Goal: Transaction & Acquisition: Subscribe to service/newsletter

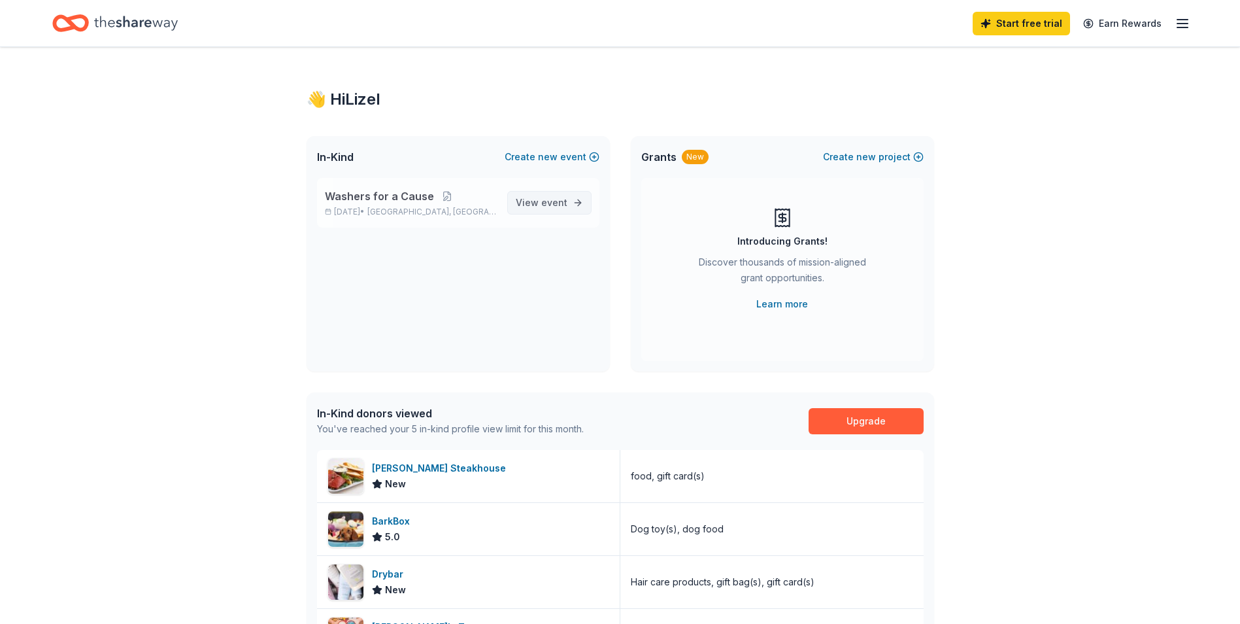
click at [541, 199] on span "View event" at bounding box center [542, 203] width 52 height 16
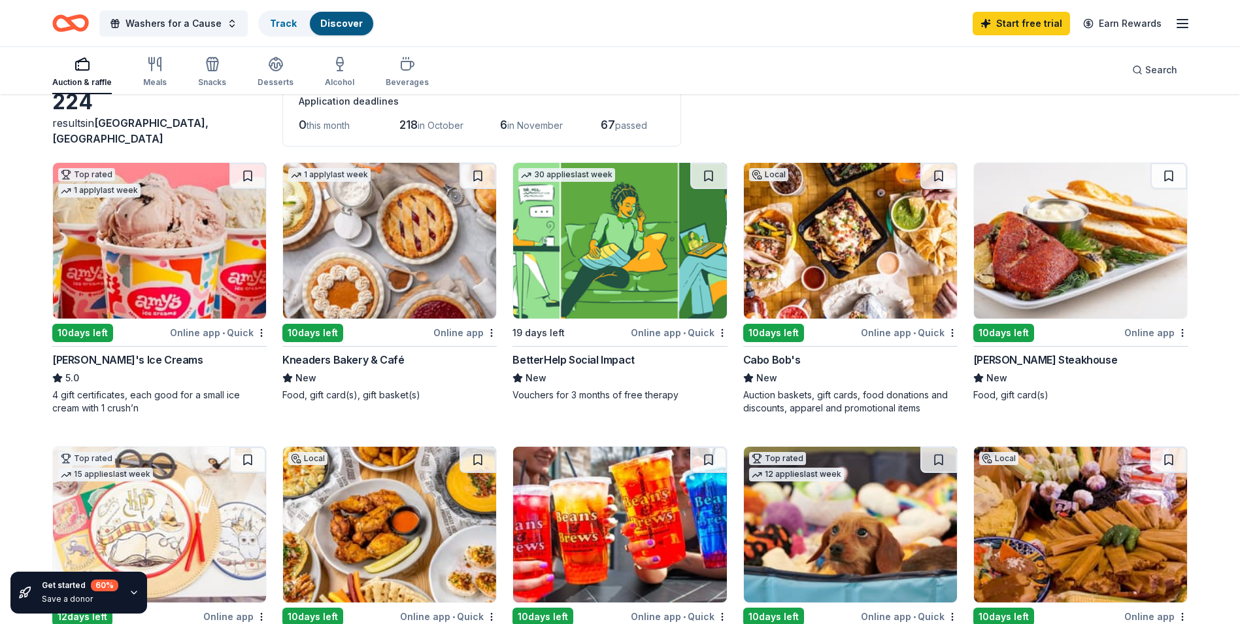
scroll to position [109, 0]
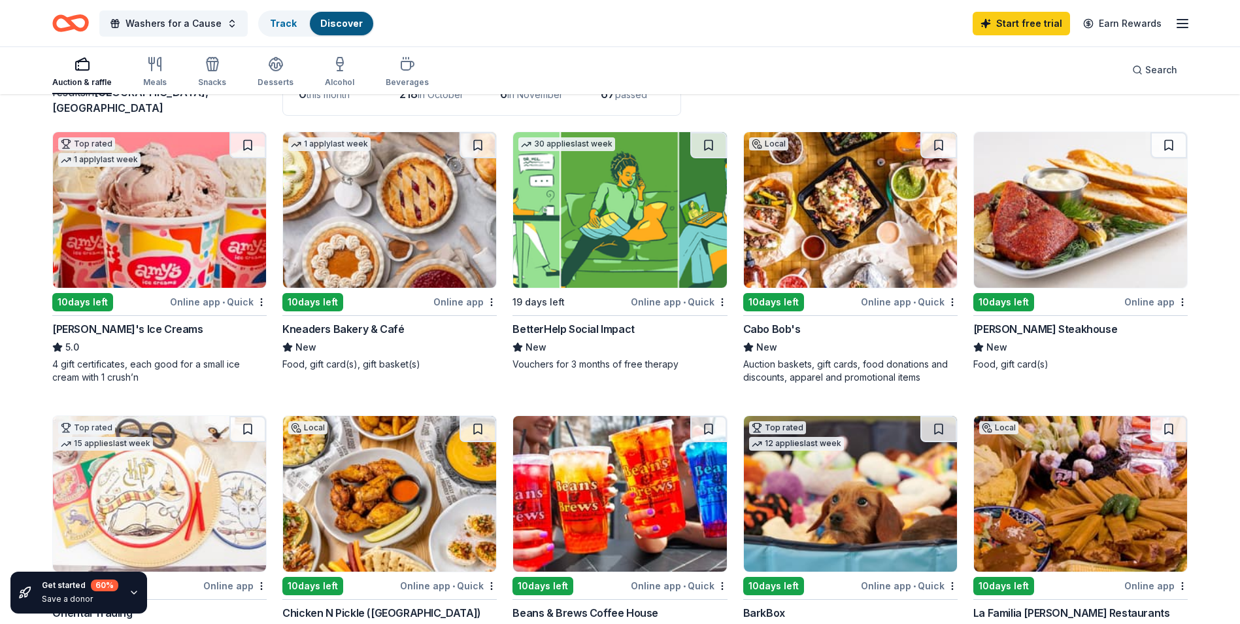
click at [850, 228] on img at bounding box center [850, 210] width 213 height 156
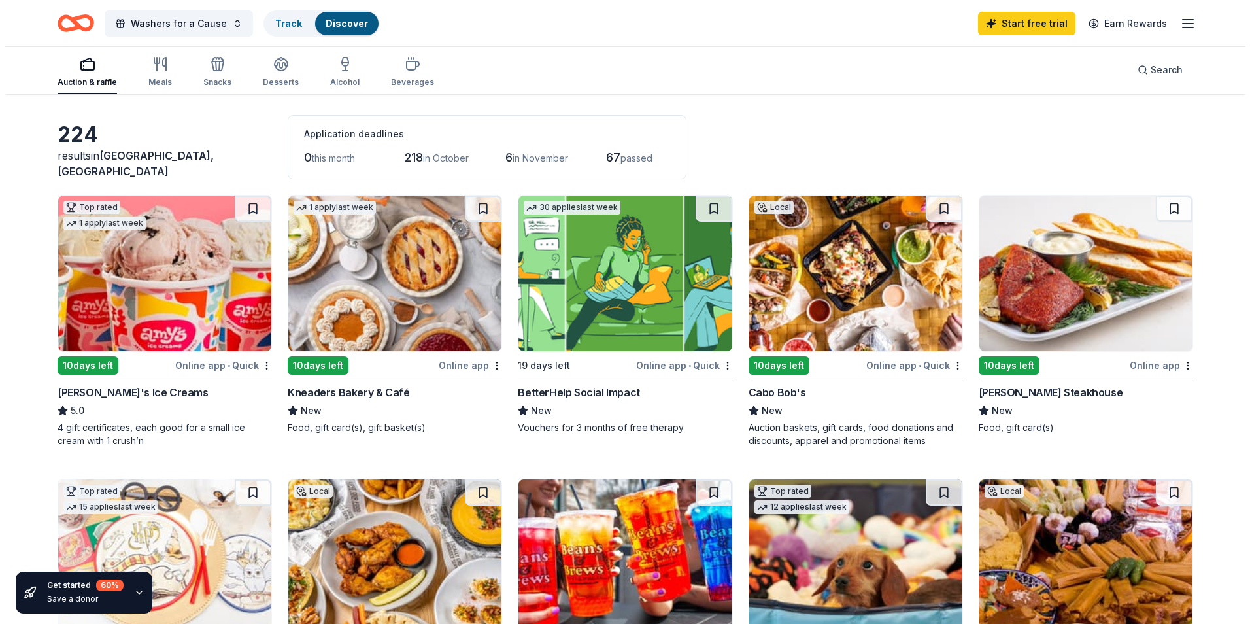
scroll to position [0, 0]
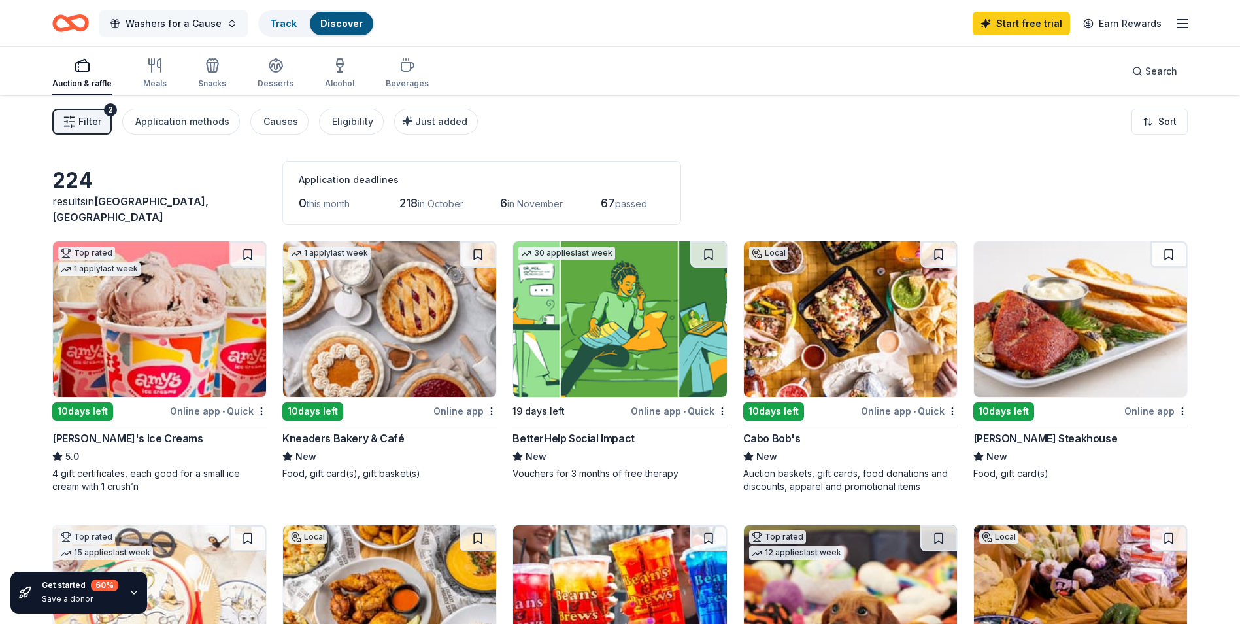
click at [222, 20] on button "Washers for a Cause" at bounding box center [173, 23] width 148 height 26
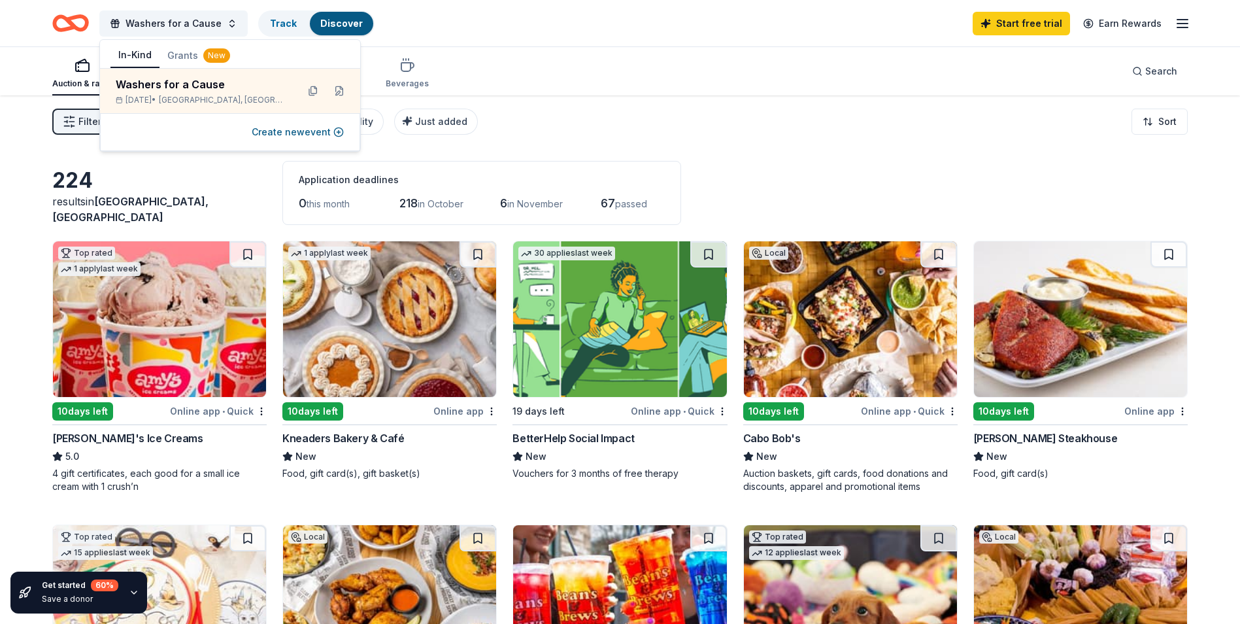
click at [183, 56] on button "Grants New" at bounding box center [198, 56] width 78 height 24
click at [142, 51] on button "In-Kind" at bounding box center [134, 55] width 49 height 25
click at [222, 21] on button "Washers for a Cause" at bounding box center [173, 23] width 148 height 26
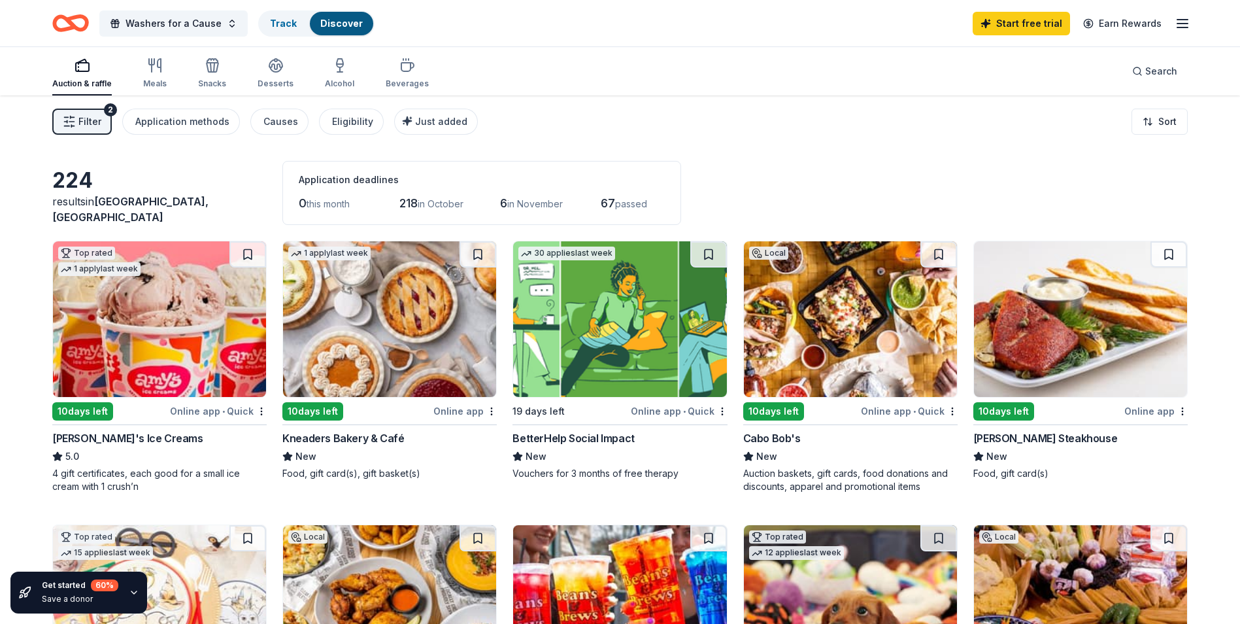
click at [99, 116] on span "Filter" at bounding box center [89, 122] width 23 height 16
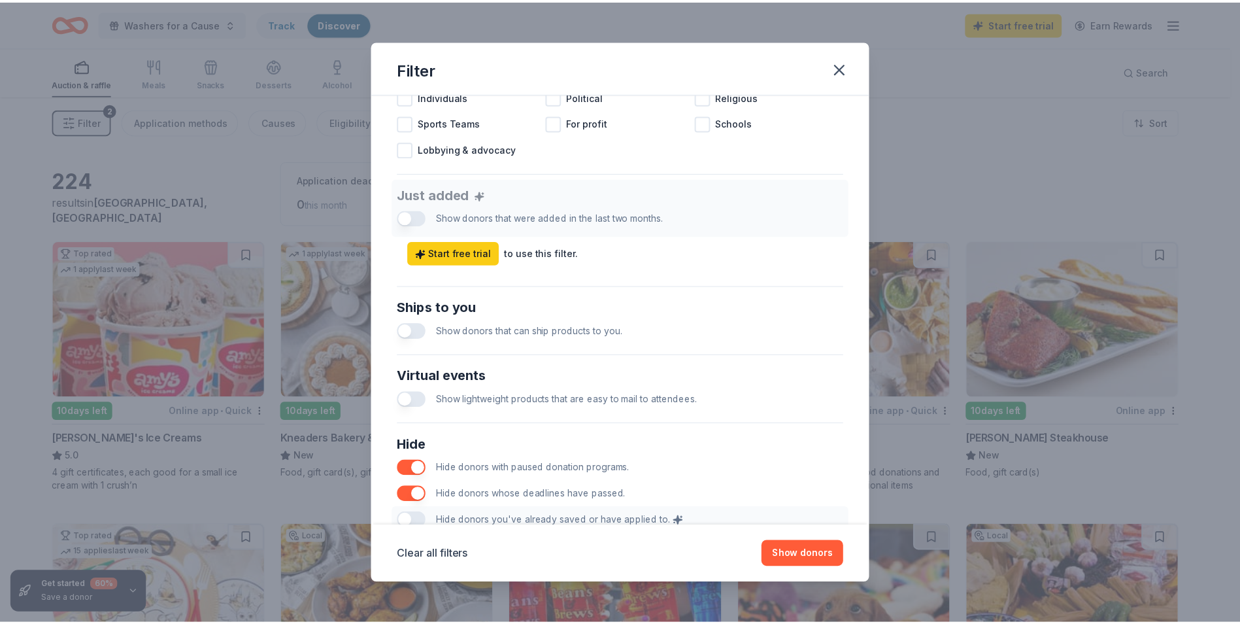
scroll to position [409, 0]
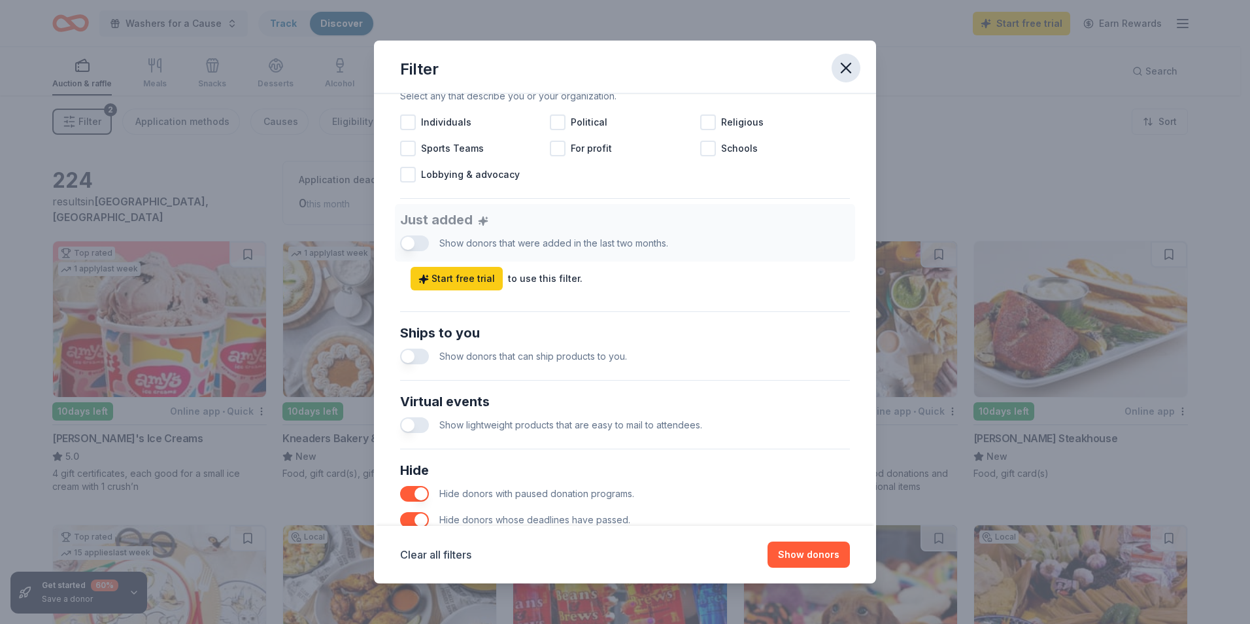
click at [844, 62] on icon "button" at bounding box center [846, 68] width 18 height 18
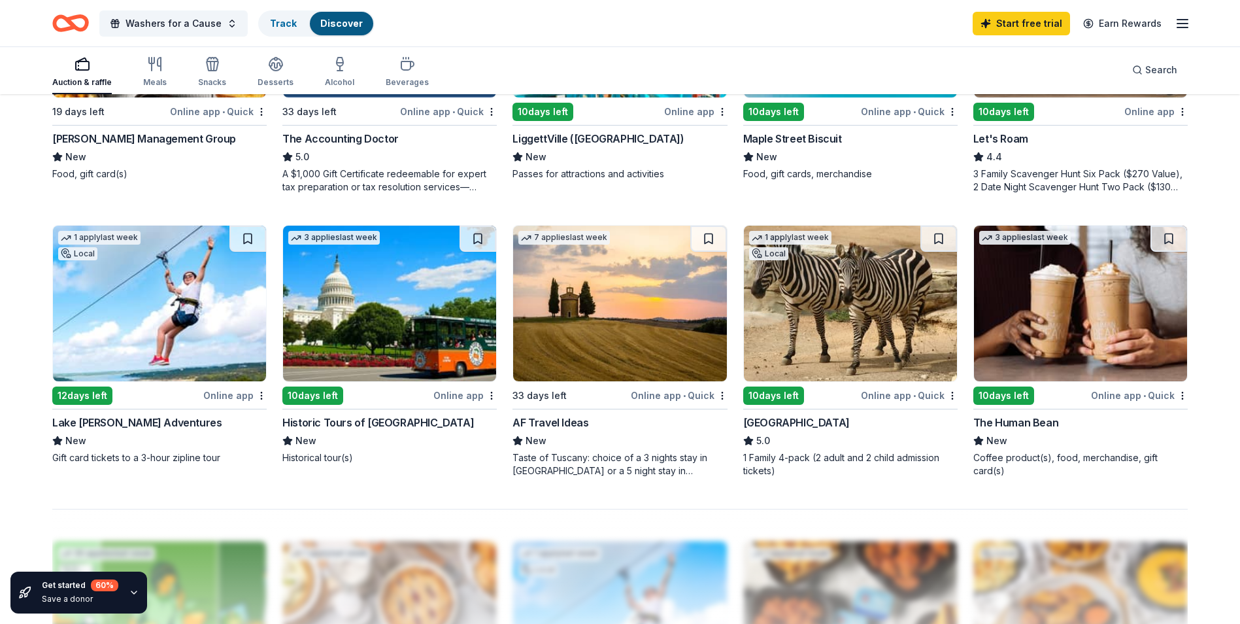
scroll to position [980, 0]
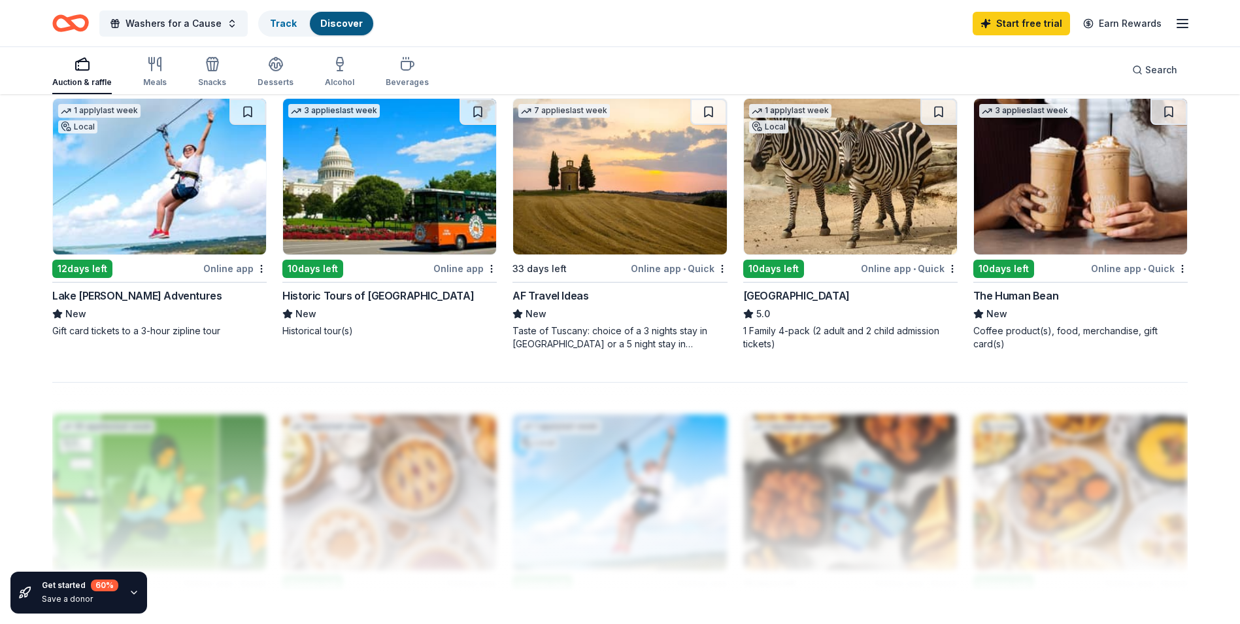
click at [178, 195] on img at bounding box center [159, 177] width 213 height 156
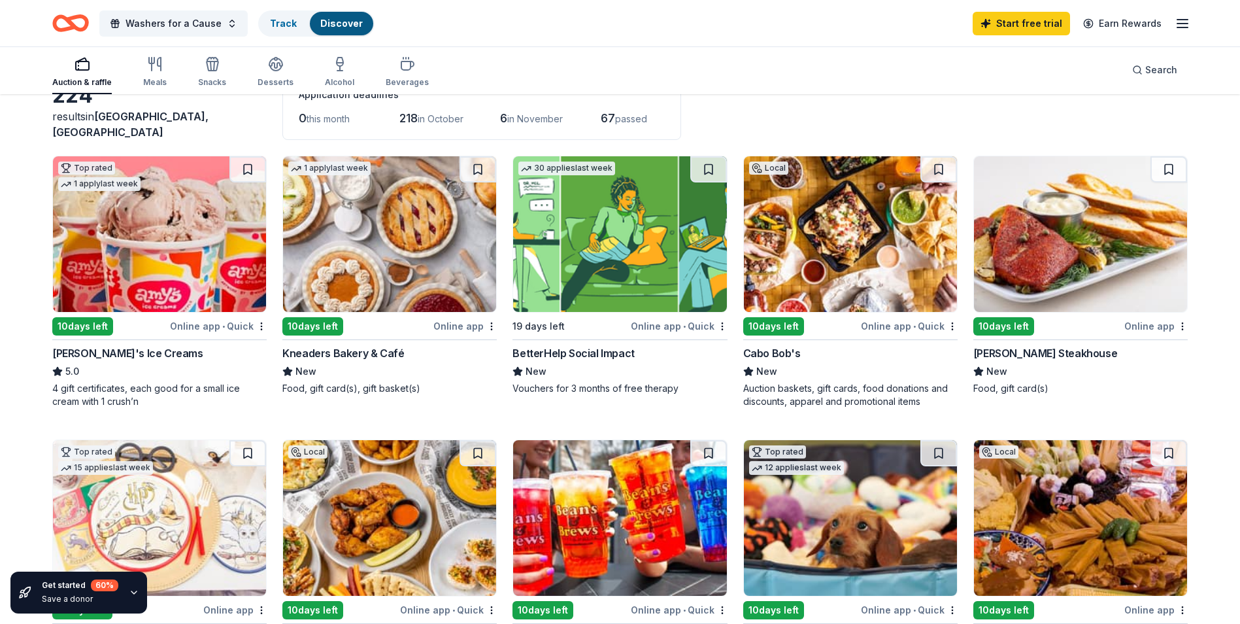
scroll to position [0, 0]
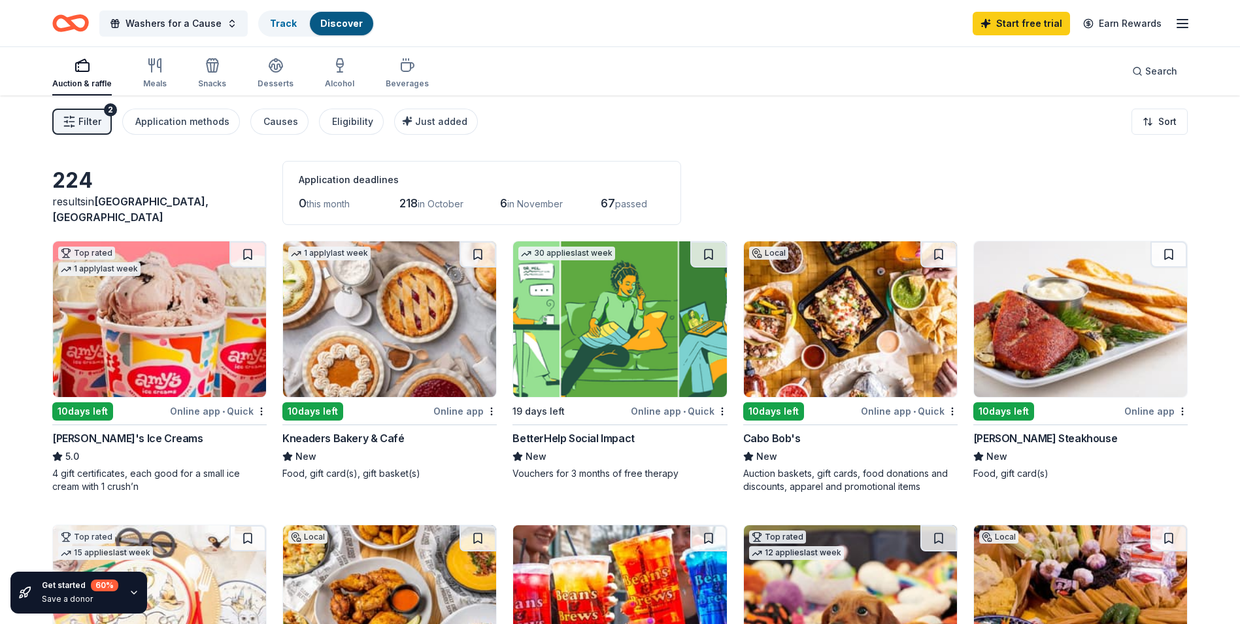
click at [85, 28] on icon "Home" at bounding box center [77, 22] width 20 height 13
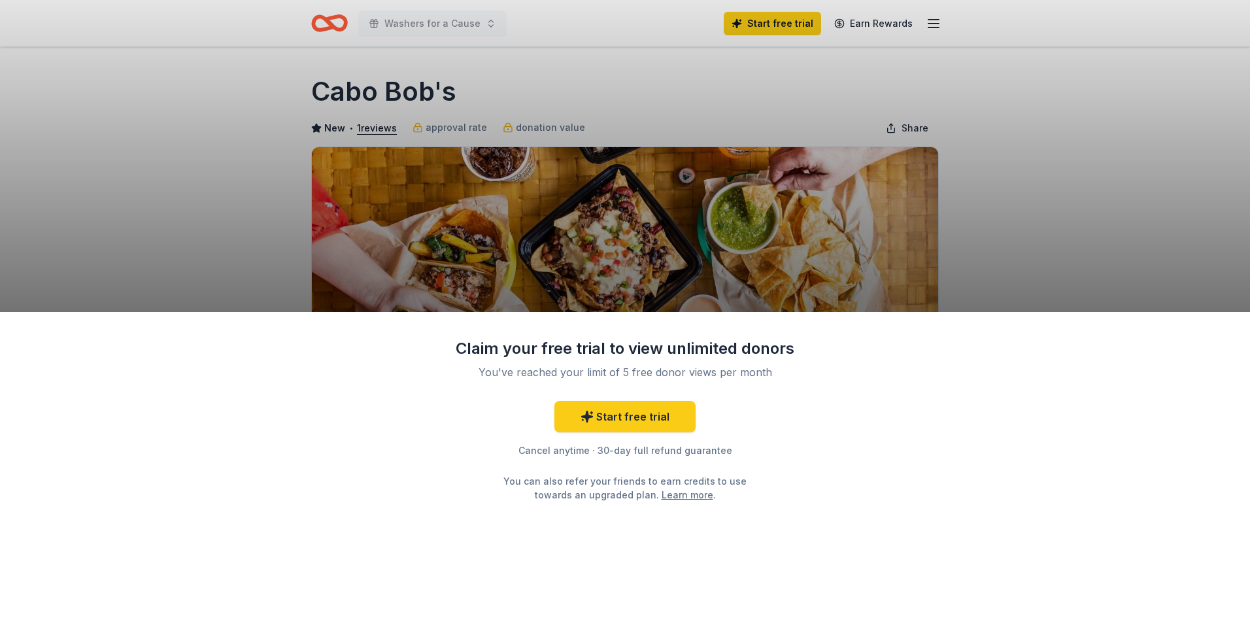
click at [847, 299] on div "Claim your free trial to view unlimited donors You've reached your limit of 5 f…" at bounding box center [625, 312] width 1250 height 624
click at [891, 248] on div "Claim your free trial to view unlimited donors You've reached your limit of 5 f…" at bounding box center [625, 312] width 1250 height 624
click at [612, 506] on div "Claim your free trial to view unlimited donors You've reached your limit of 5 f…" at bounding box center [625, 468] width 1250 height 312
drag, startPoint x: 731, startPoint y: 535, endPoint x: 739, endPoint y: 527, distance: 10.6
click at [733, 533] on div "Claim your free trial to view unlimited donors You've reached your limit of 5 f…" at bounding box center [625, 468] width 1250 height 312
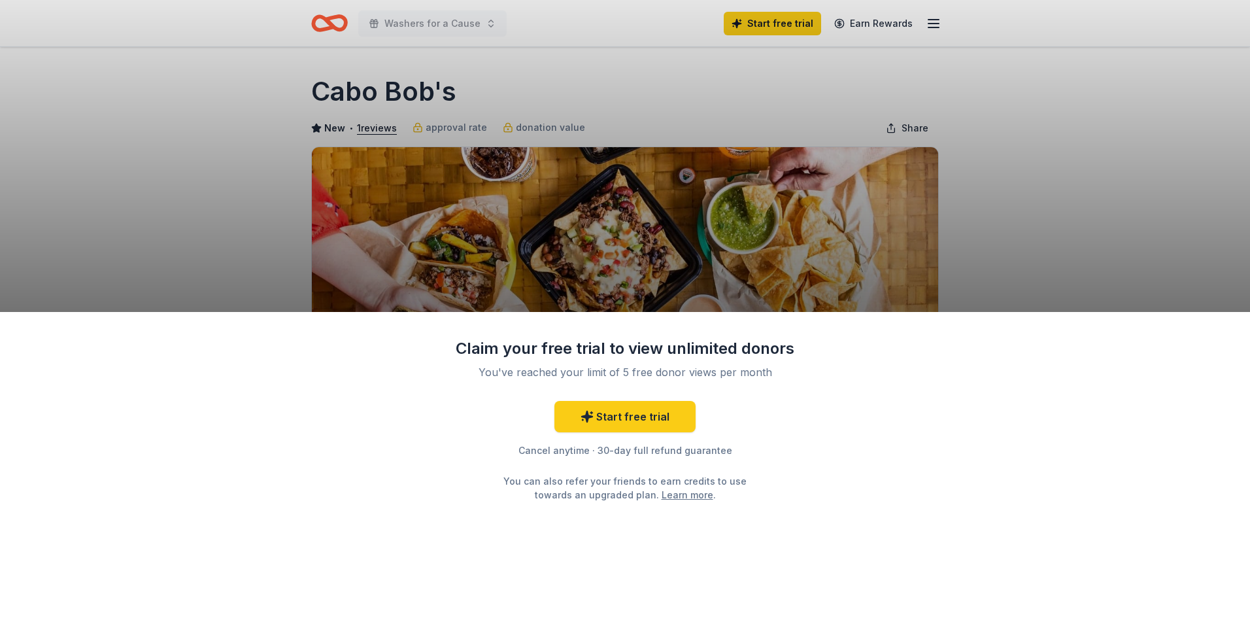
click at [1231, 320] on div "Claim your free trial to view unlimited donors You've reached your limit of 5 f…" at bounding box center [625, 468] width 1250 height 312
click at [1010, 211] on div "Claim your free trial to view unlimited donors You've reached your limit of 5 f…" at bounding box center [625, 312] width 1250 height 624
click at [640, 425] on link "Start free trial" at bounding box center [624, 416] width 141 height 31
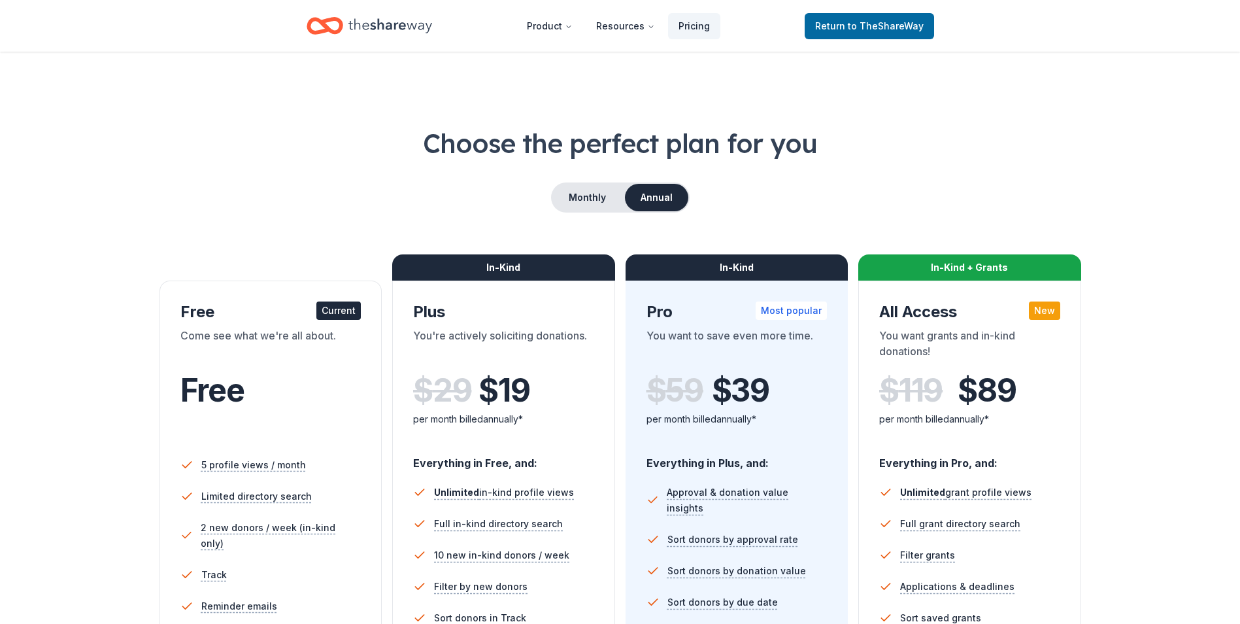
click at [346, 25] on div "Home" at bounding box center [370, 25] width 126 height 31
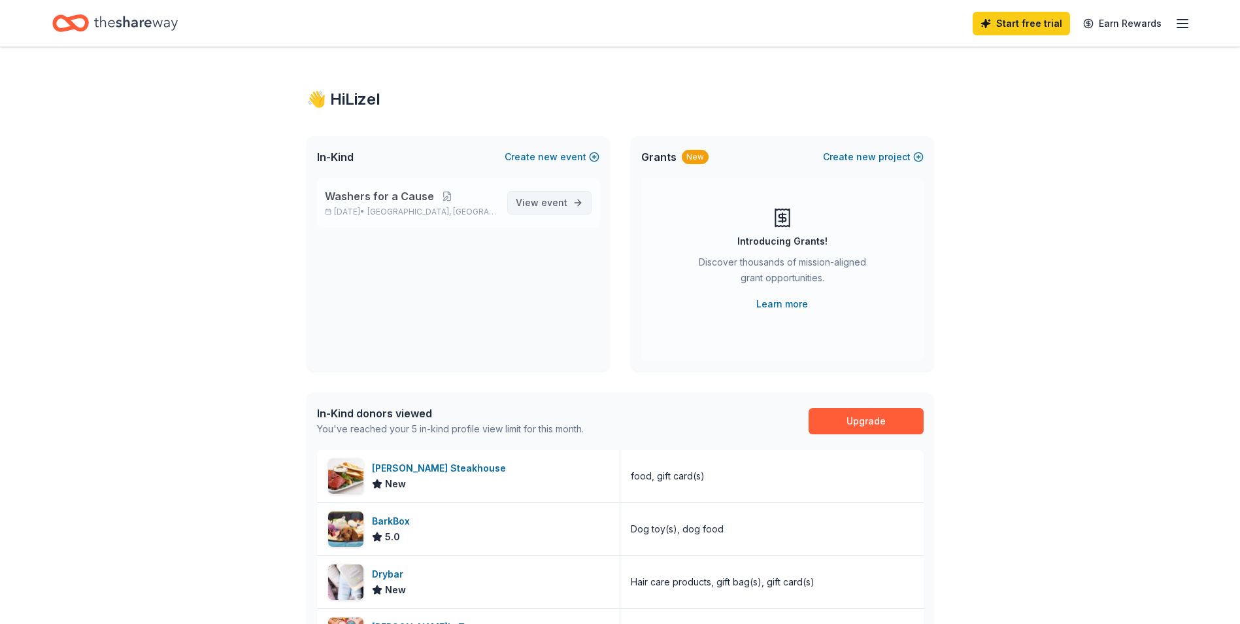
click at [529, 201] on span "View event" at bounding box center [542, 203] width 52 height 16
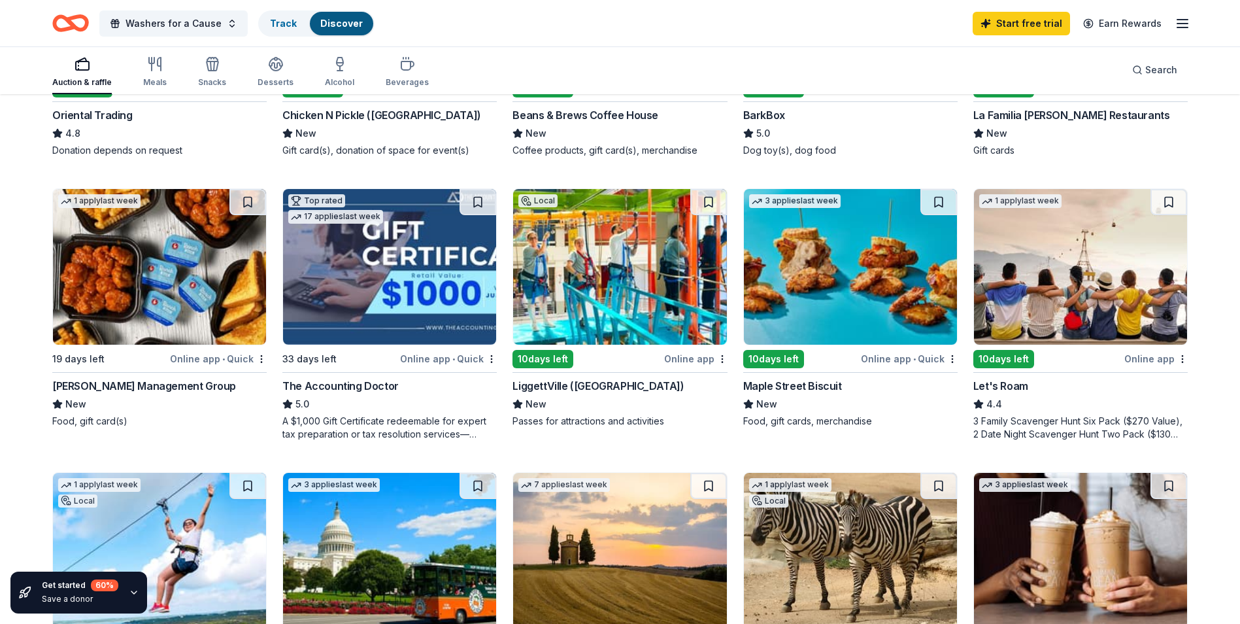
scroll to position [654, 0]
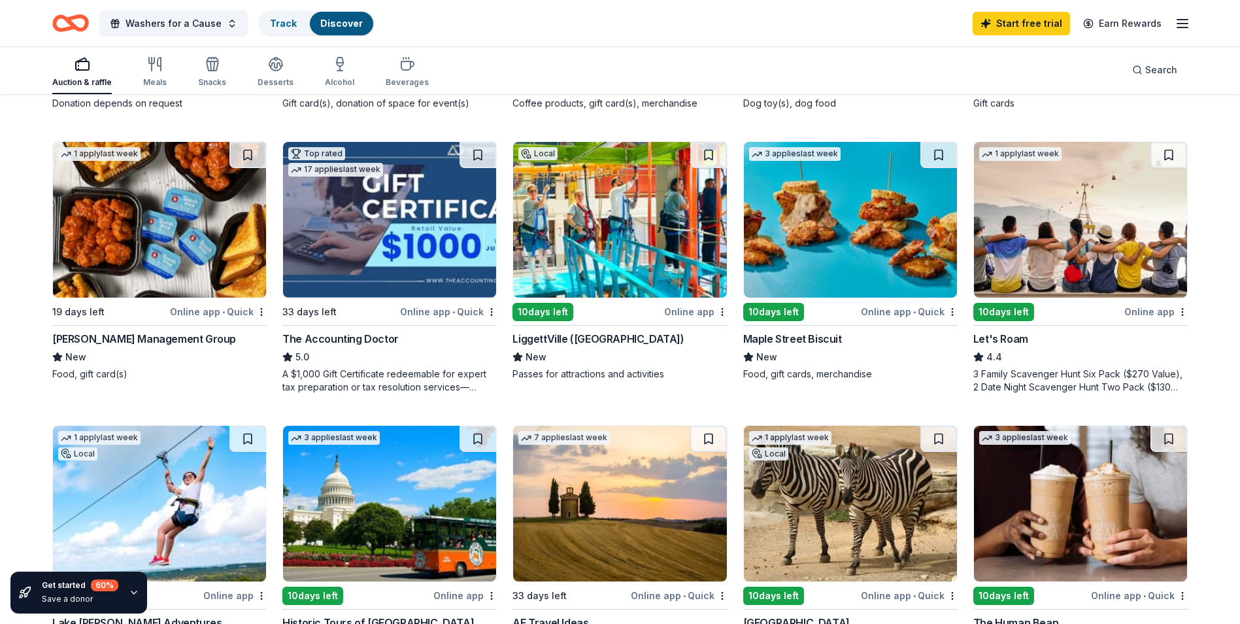
click at [811, 227] on img at bounding box center [850, 220] width 213 height 156
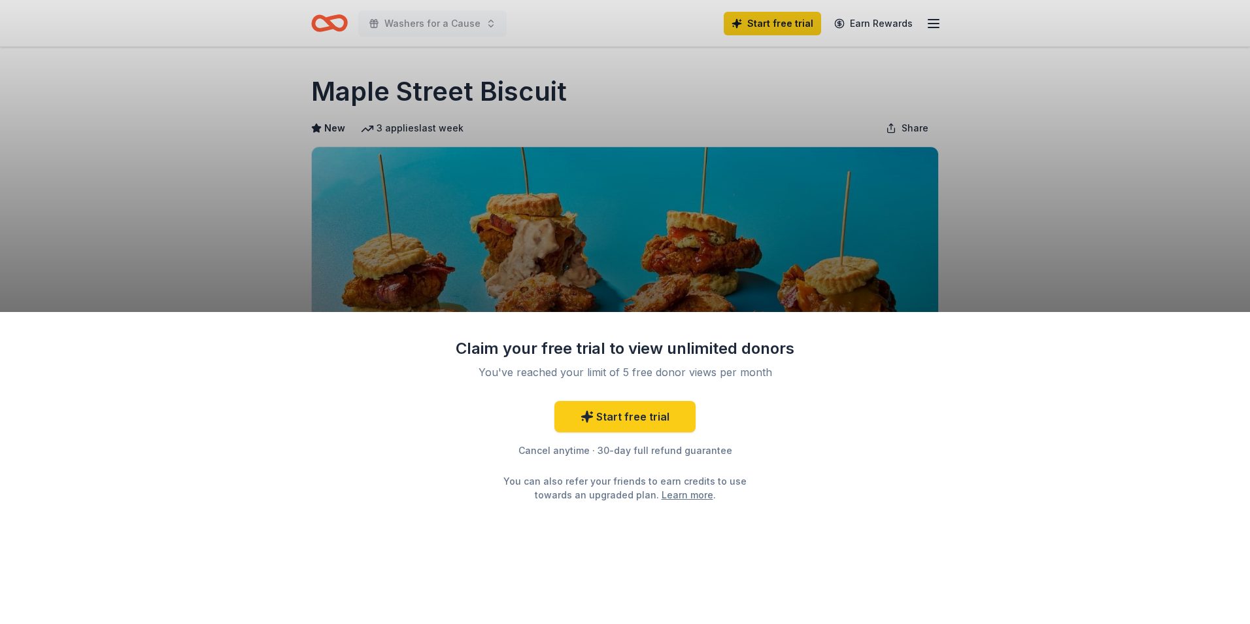
click at [582, 100] on div "Claim your free trial to view unlimited donors You've reached your limit of 5 f…" at bounding box center [625, 312] width 1250 height 624
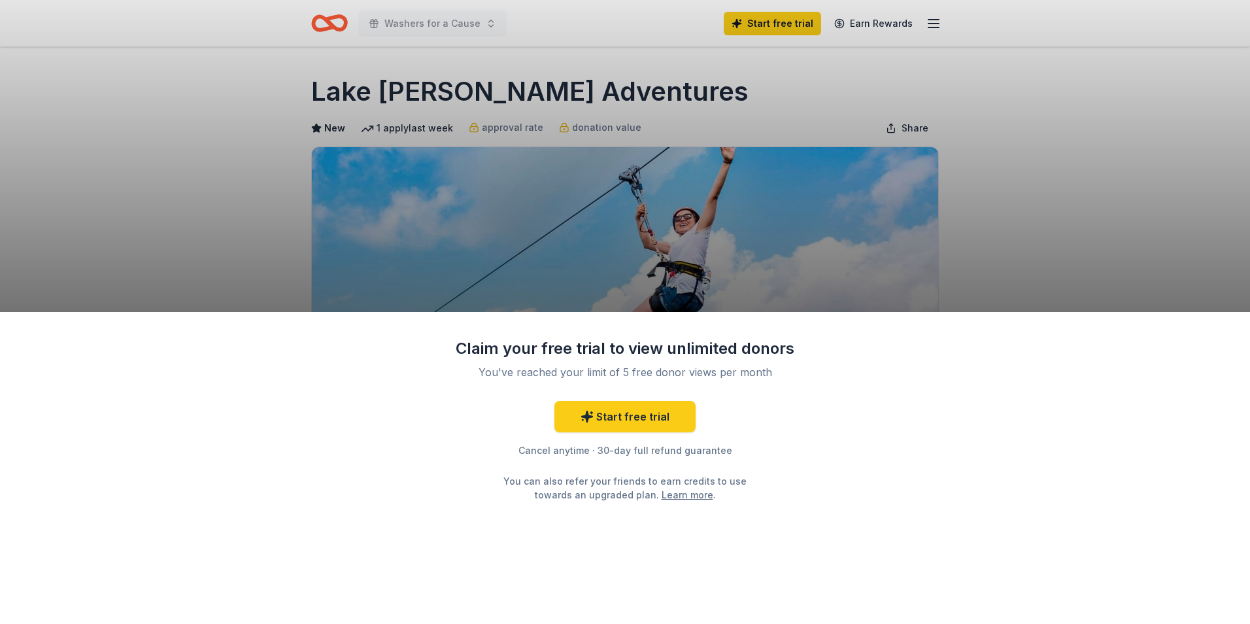
click at [0, 46] on div "Claim your free trial to view unlimited donors You've reached your limit of 5 f…" at bounding box center [625, 312] width 1250 height 624
